Goal: Task Accomplishment & Management: Manage account settings

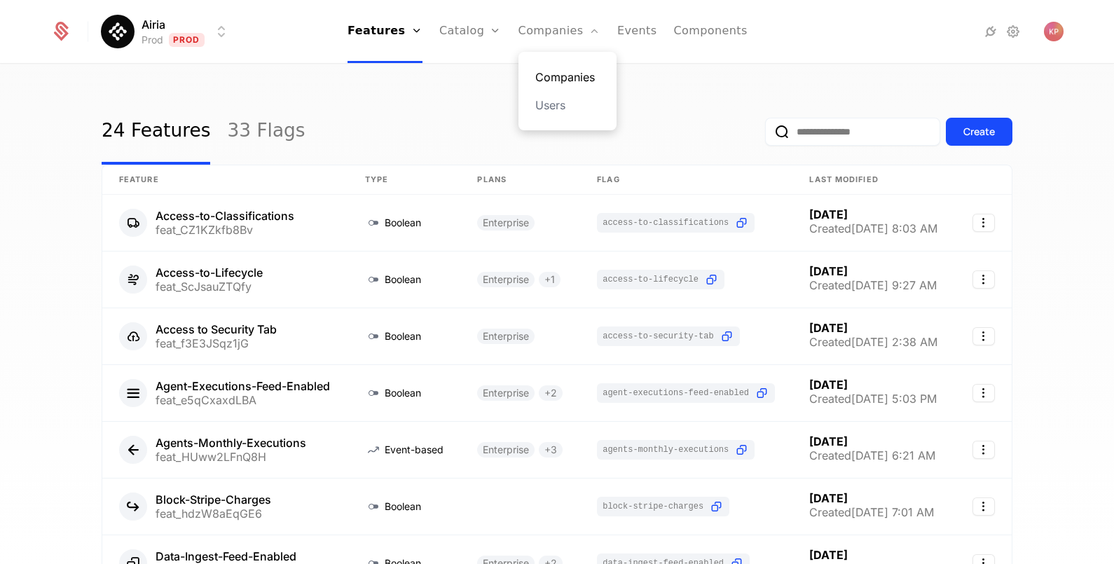
click at [557, 75] on link "Companies" at bounding box center [567, 77] width 64 height 17
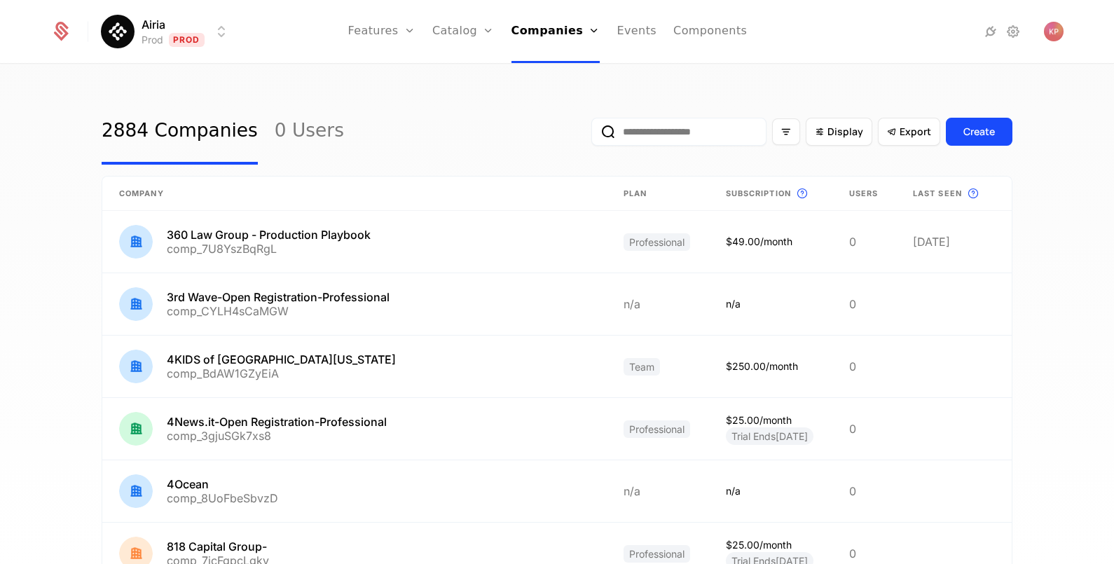
click at [634, 136] on input "email" at bounding box center [678, 132] width 175 height 28
paste input "**********"
type input "**********"
click at [591, 135] on button "submit" at bounding box center [591, 135] width 0 height 0
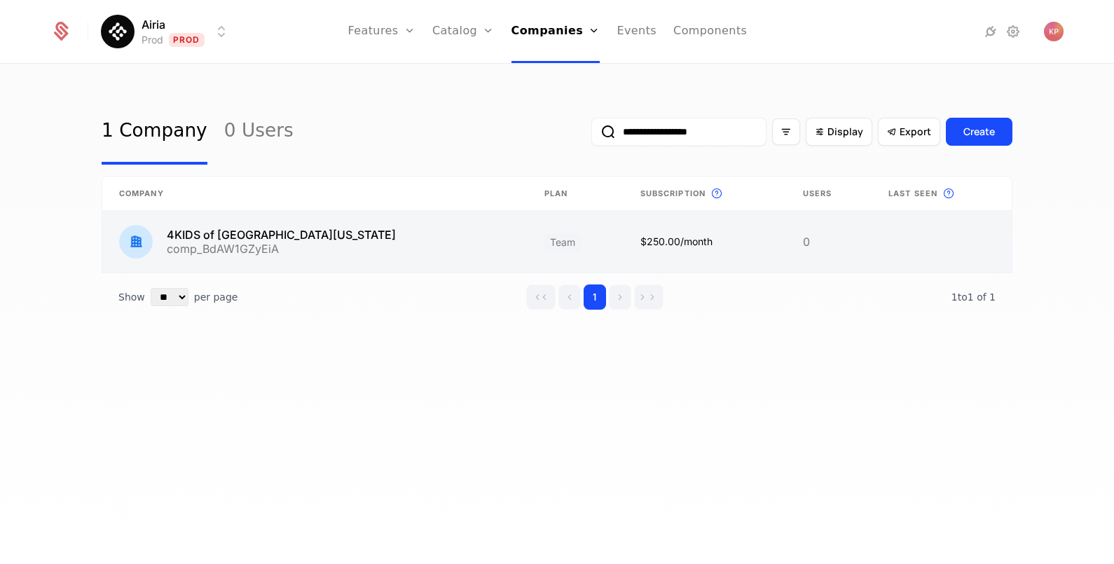
click at [380, 248] on link at bounding box center [314, 242] width 425 height 62
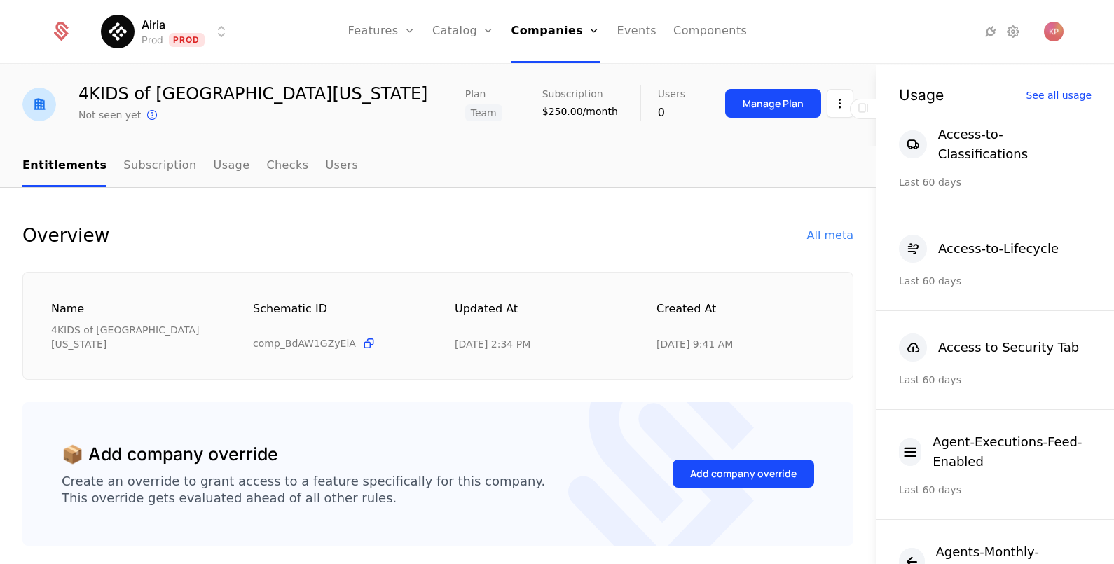
scroll to position [36, 0]
click at [701, 466] on div "Add company override" at bounding box center [743, 473] width 107 height 14
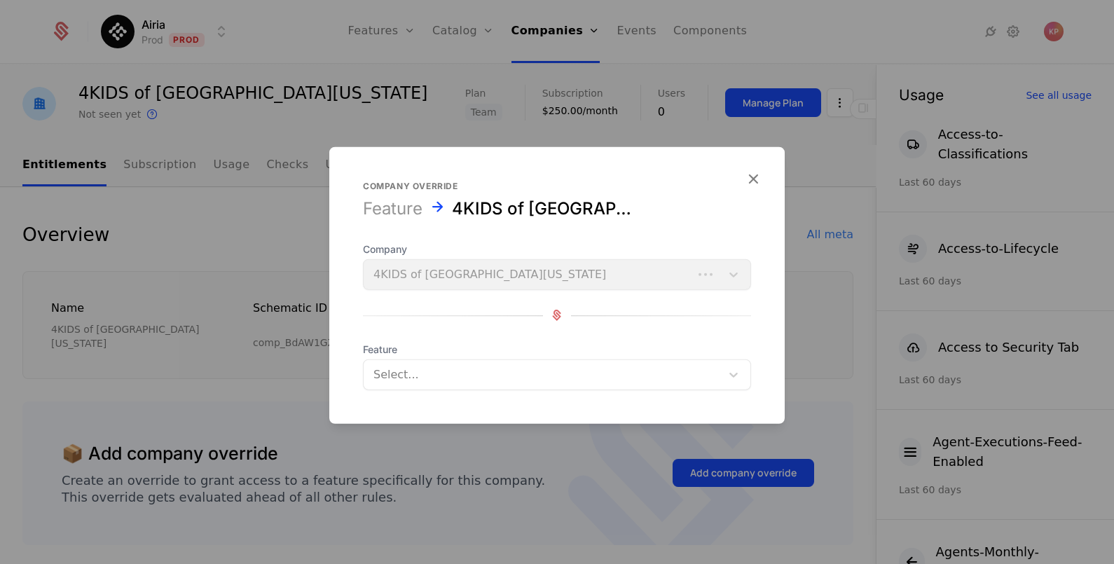
click at [456, 364] on div at bounding box center [542, 374] width 338 height 20
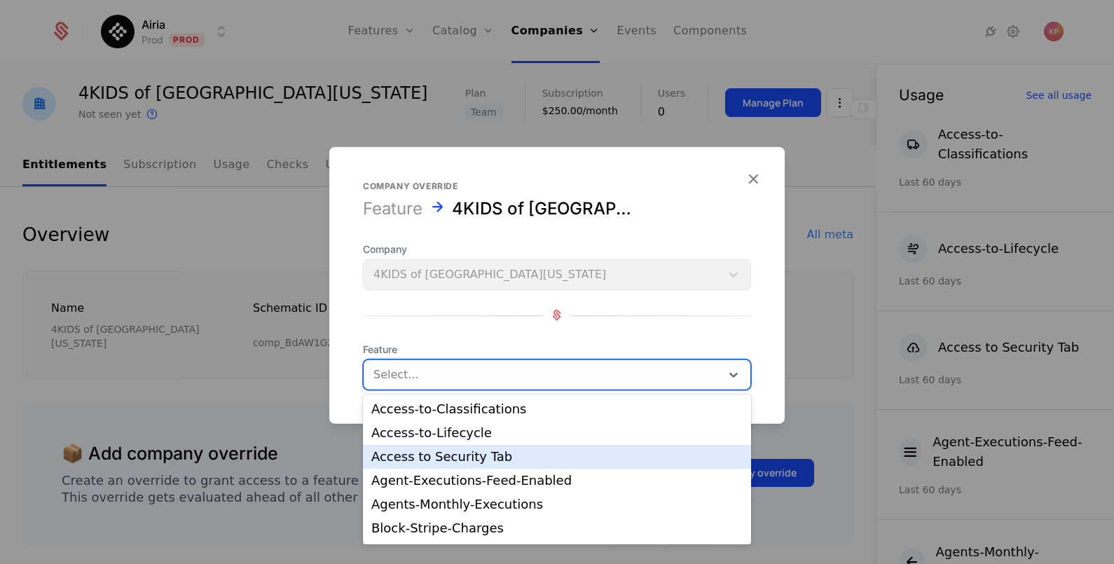
click at [445, 453] on div "Access to Security Tab" at bounding box center [556, 457] width 371 height 13
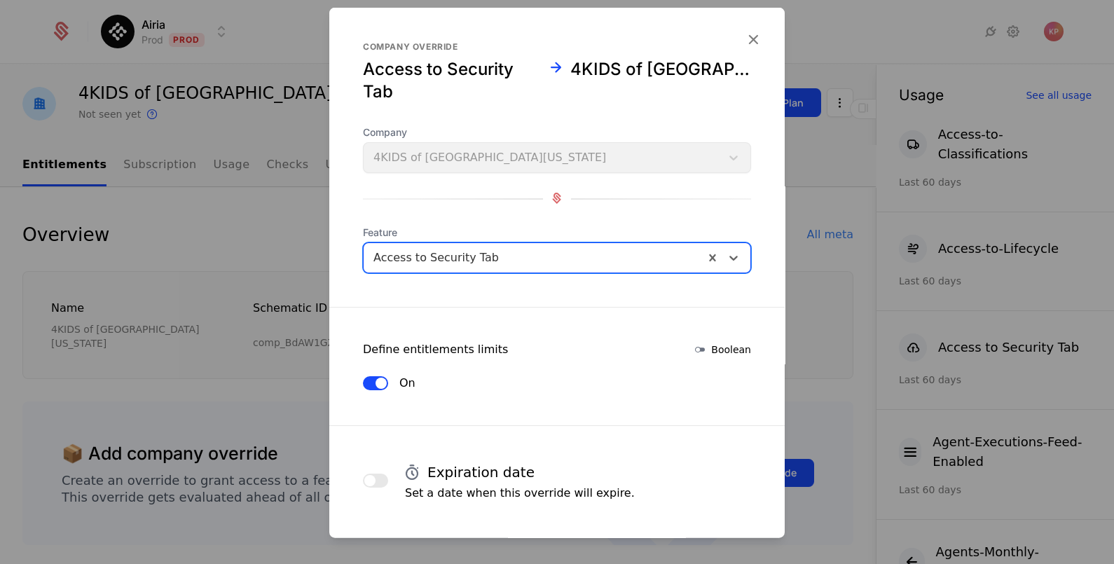
scroll to position [60, 0]
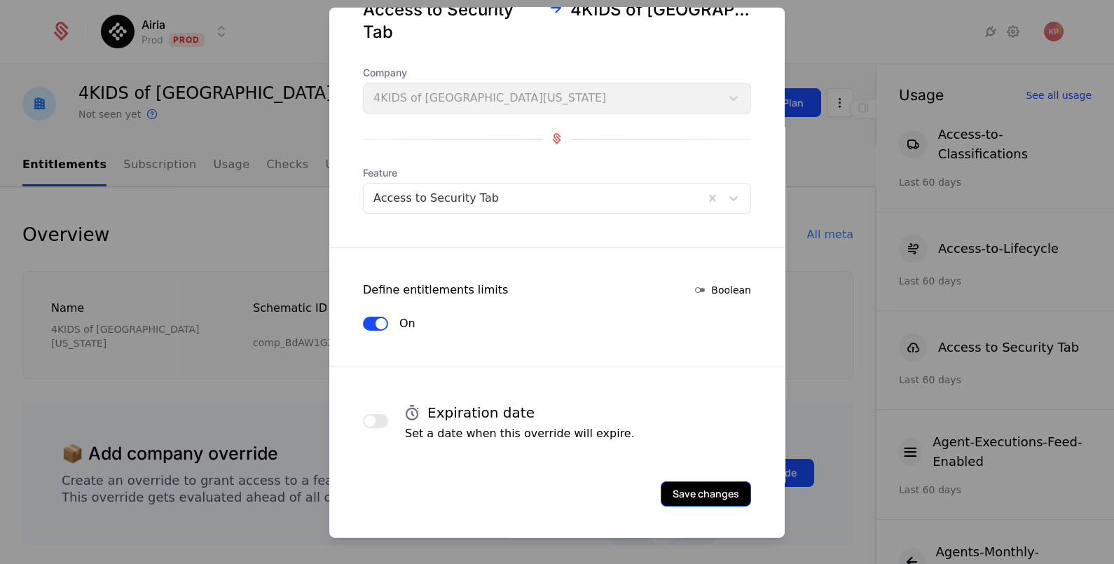
click at [687, 481] on button "Save changes" at bounding box center [706, 493] width 90 height 25
